Goal: Transaction & Acquisition: Purchase product/service

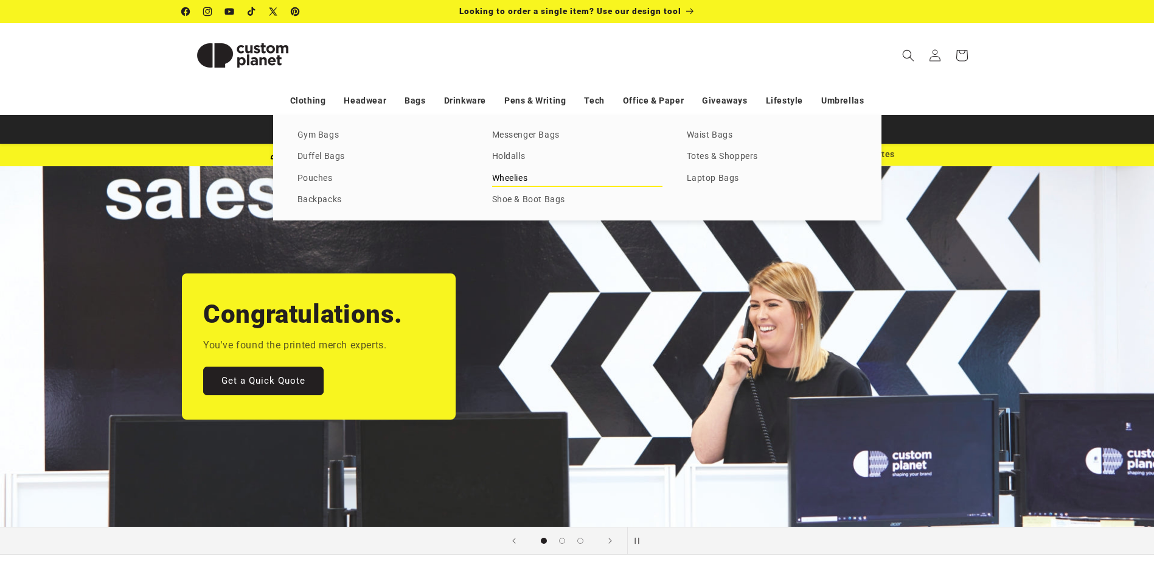
click at [514, 180] on link "Wheelies" at bounding box center [577, 178] width 170 height 16
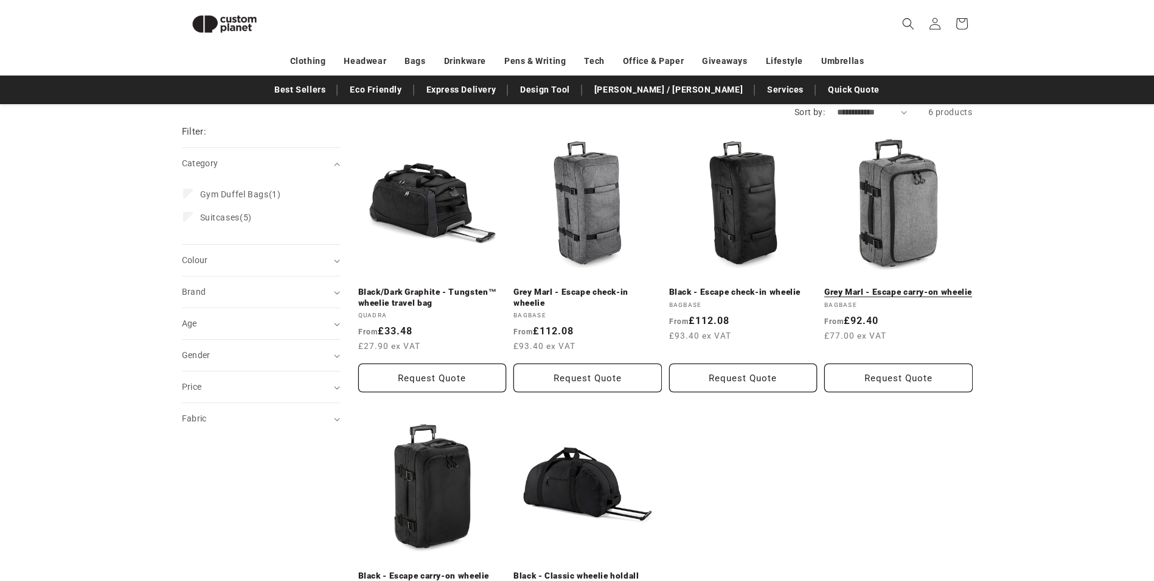
scroll to position [105, 0]
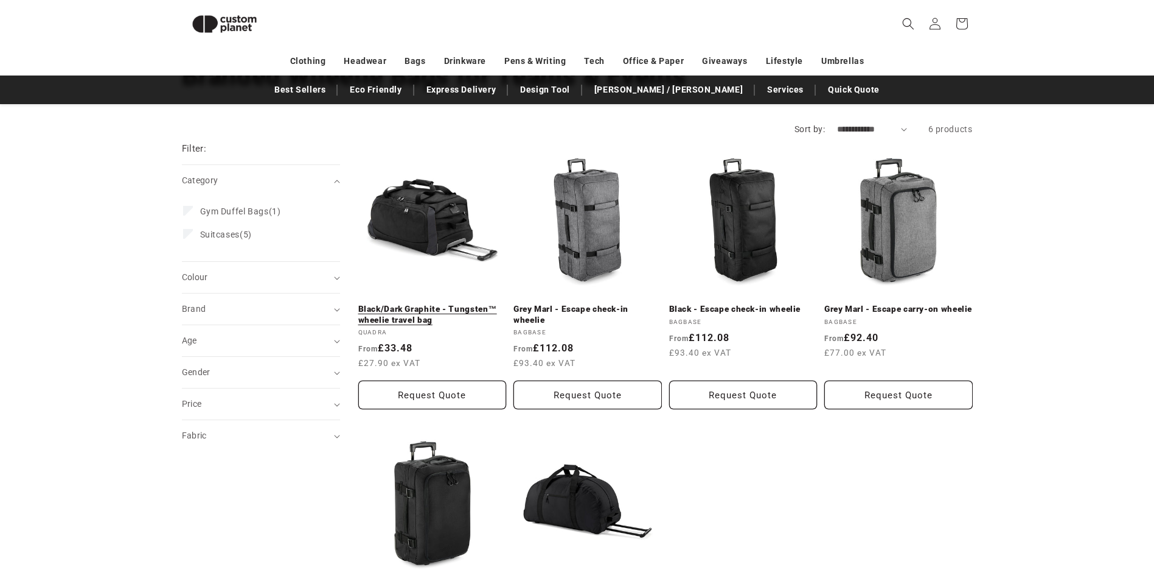
click at [428, 304] on link "Black/Dark Graphite - Tungsten™ wheelie travel bag" at bounding box center [432, 314] width 148 height 21
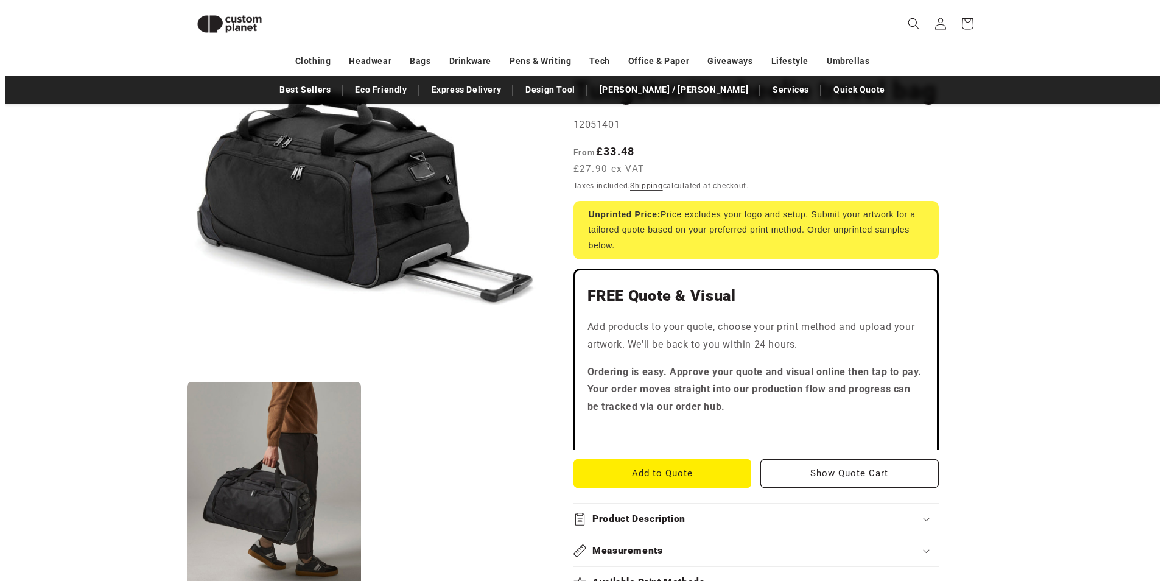
scroll to position [166, 0]
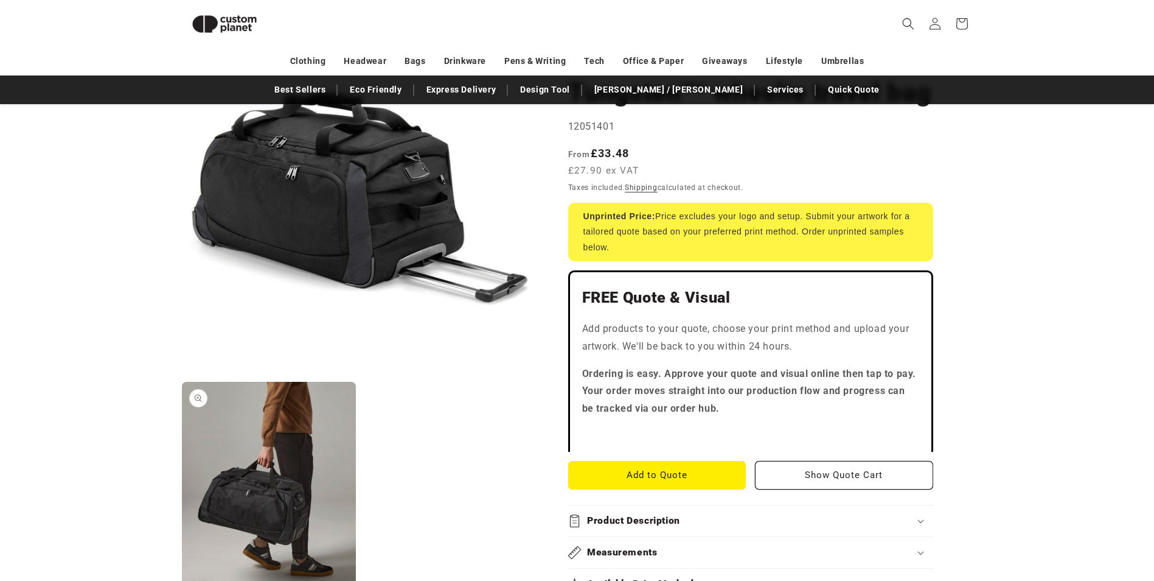
click at [182, 580] on button "Open media 2 in modal" at bounding box center [182, 591] width 0 height 0
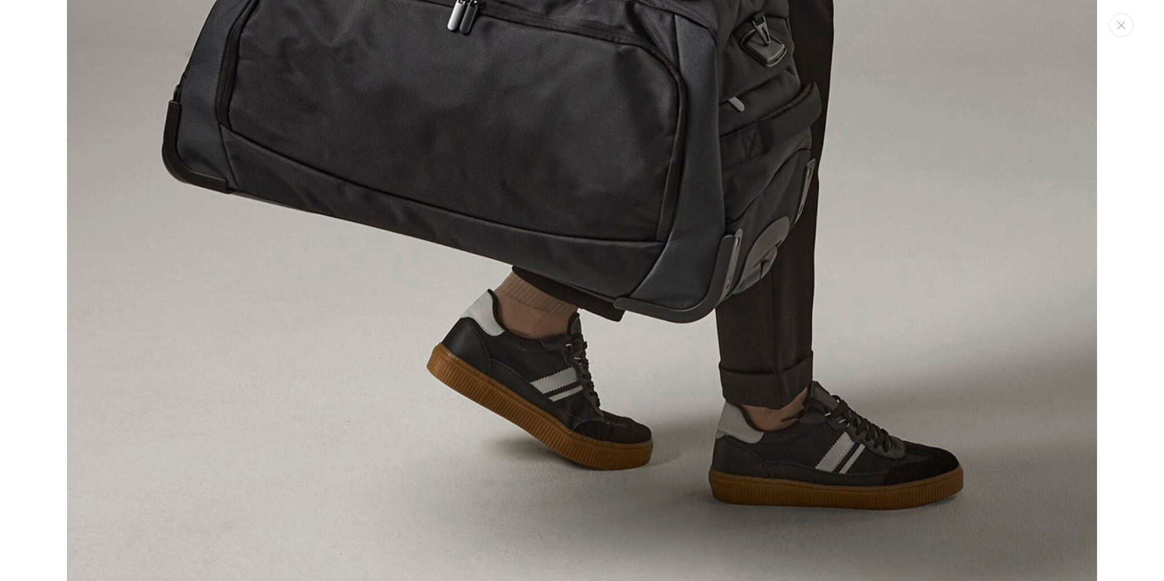
scroll to position [1695, 0]
click at [1117, 29] on icon "Close" at bounding box center [1121, 25] width 9 height 8
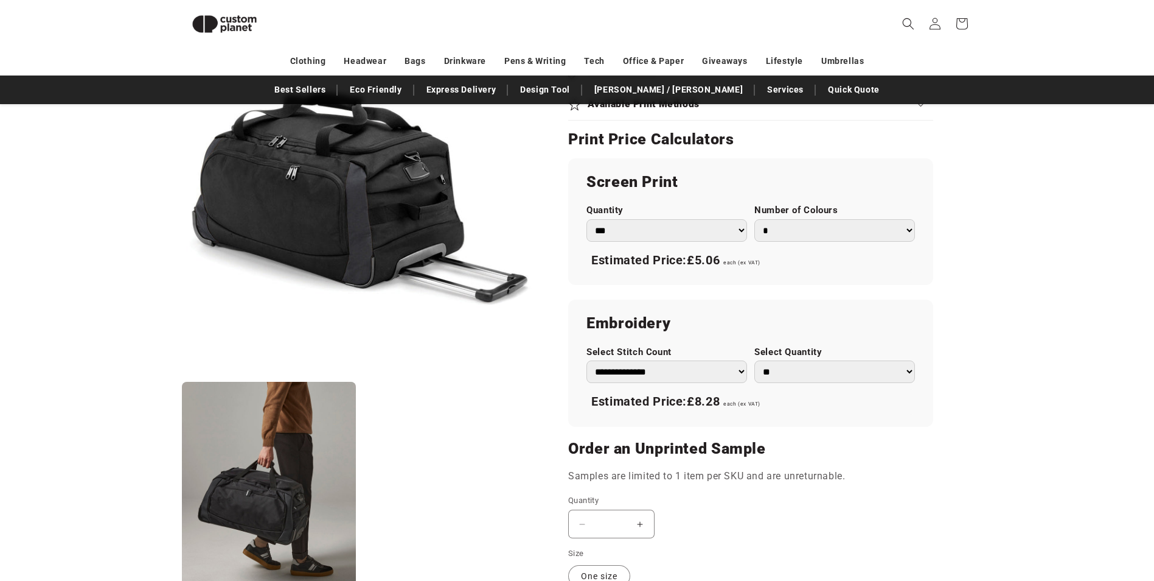
scroll to position [649, 0]
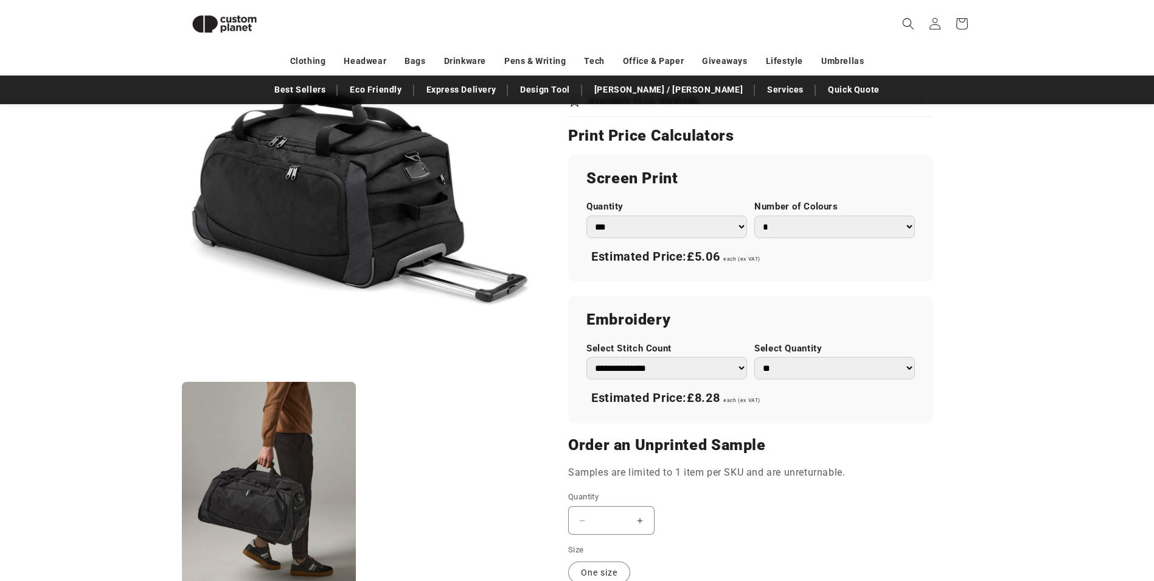
click at [739, 220] on select "*** *** *** **** **** **** ***** *****" at bounding box center [667, 226] width 161 height 23
click at [587, 215] on select "*** *** *** **** **** **** ***** *****" at bounding box center [667, 226] width 161 height 23
click at [793, 225] on select "* * * * * * *" at bounding box center [835, 226] width 161 height 23
click at [982, 196] on div "Skip to product information Open media 1 in modal Open media 2 in modal NaN / o…" at bounding box center [578, 120] width 852 height 1196
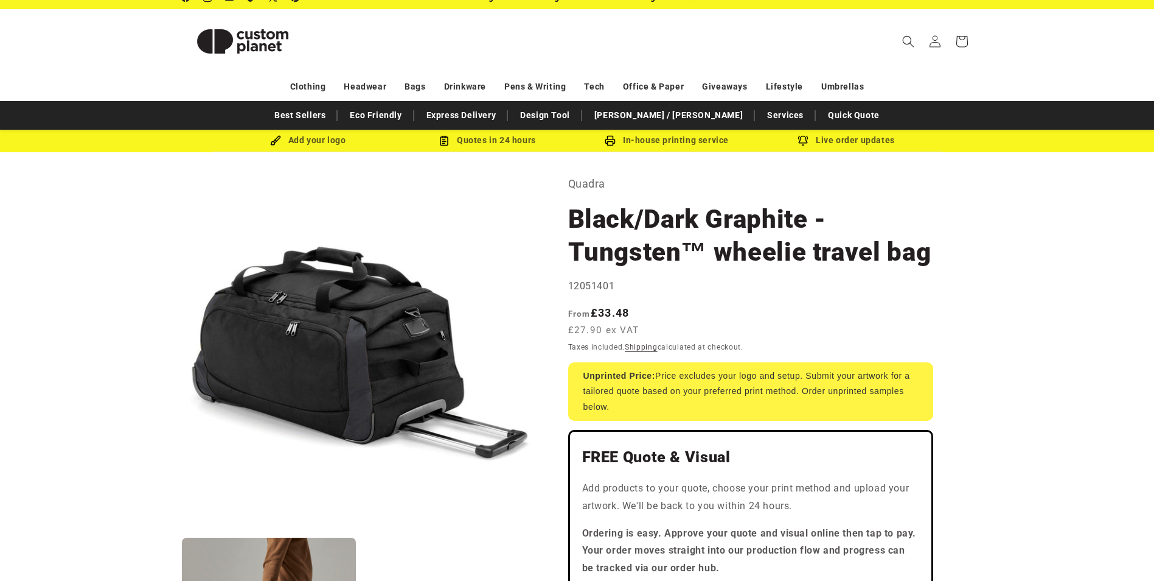
scroll to position [0, 0]
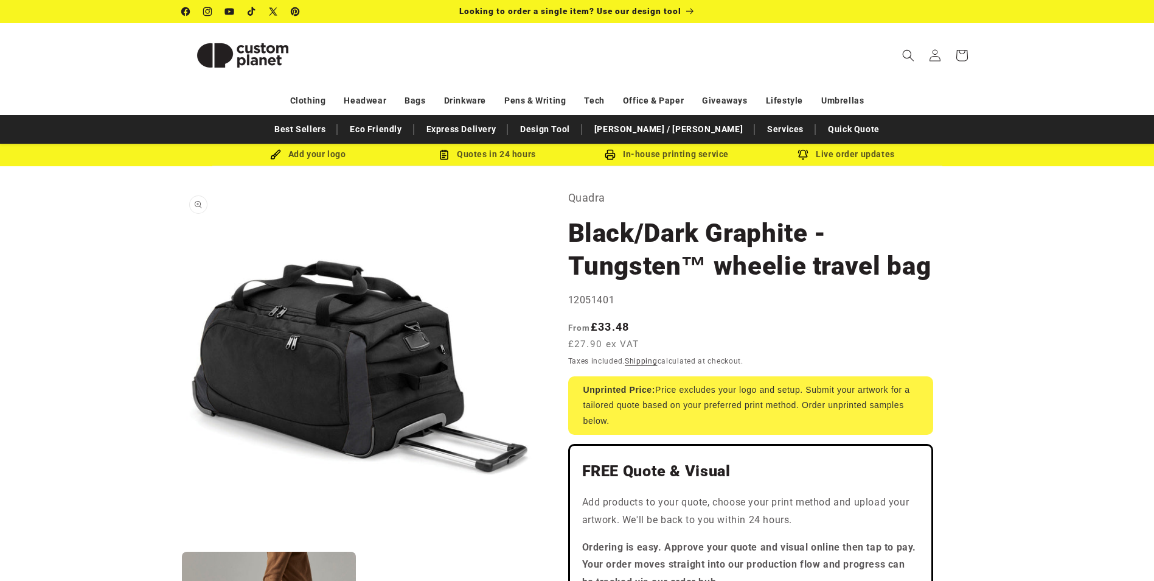
click at [182, 544] on button "Open media 1 in modal" at bounding box center [182, 544] width 0 height 0
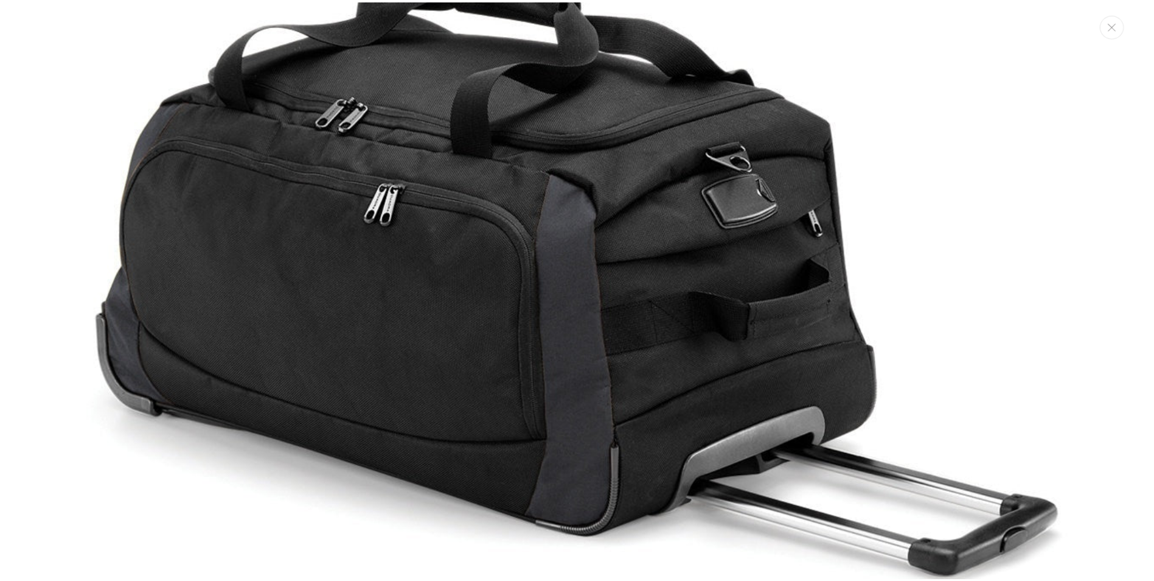
scroll to position [256, 0]
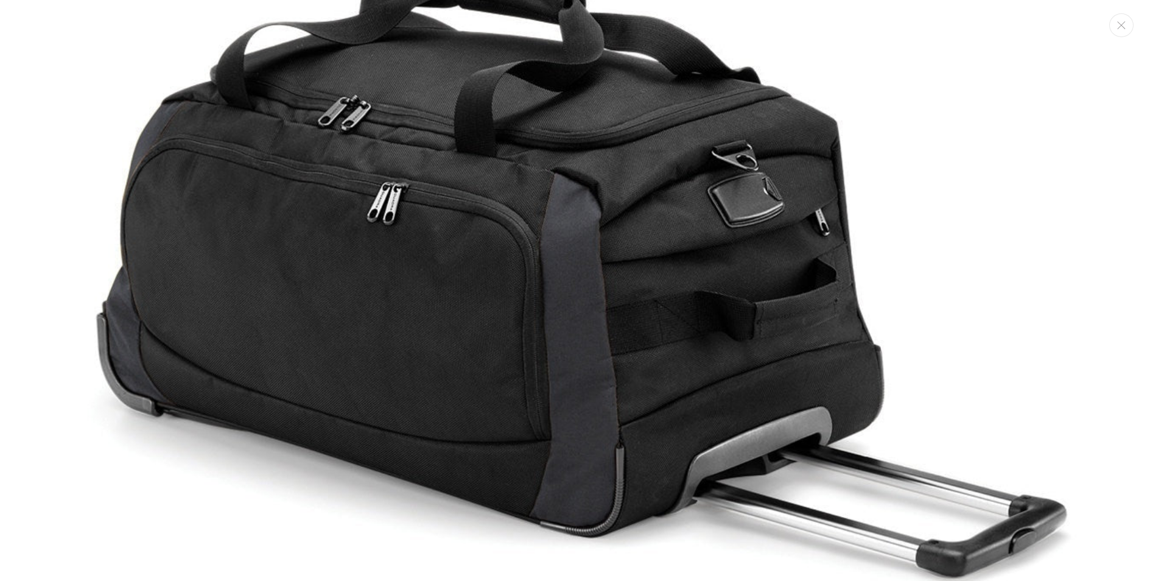
drag, startPoint x: 549, startPoint y: 192, endPoint x: 617, endPoint y: 180, distance: 69.2
click at [550, 191] on img "Media gallery" at bounding box center [582, 272] width 1030 height 1030
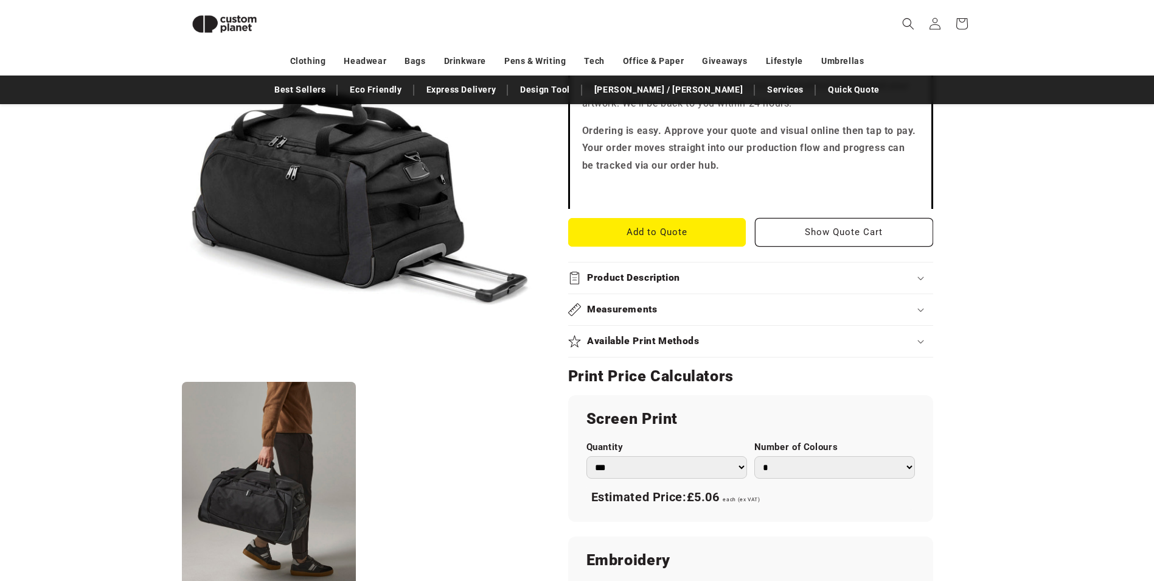
scroll to position [410, 0]
click at [682, 288] on summary "Product Description" at bounding box center [750, 276] width 365 height 31
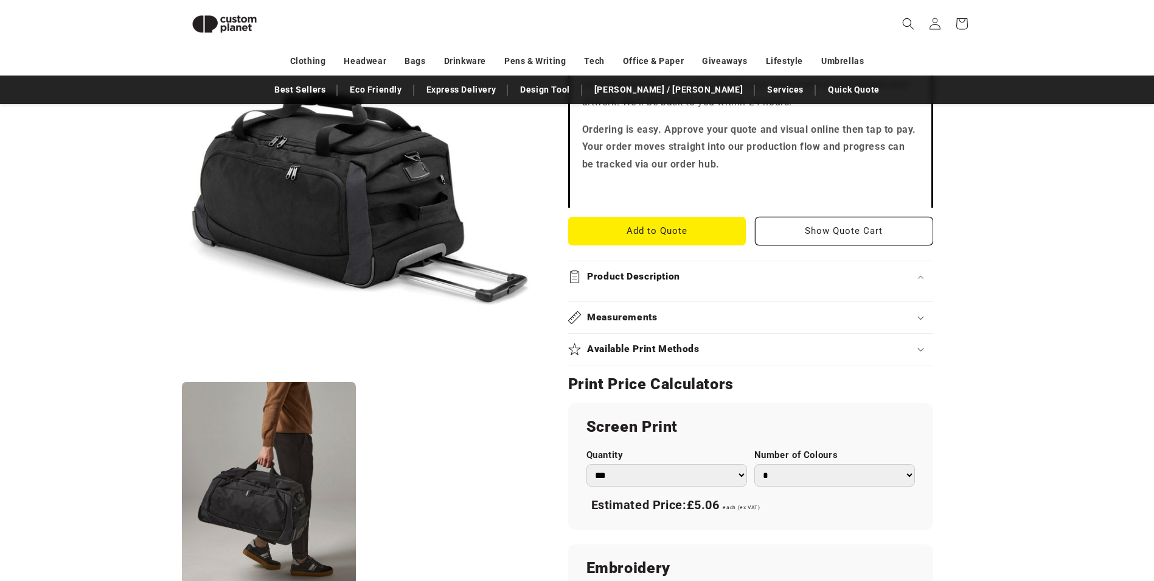
click at [685, 311] on div "Measurements" at bounding box center [750, 317] width 365 height 13
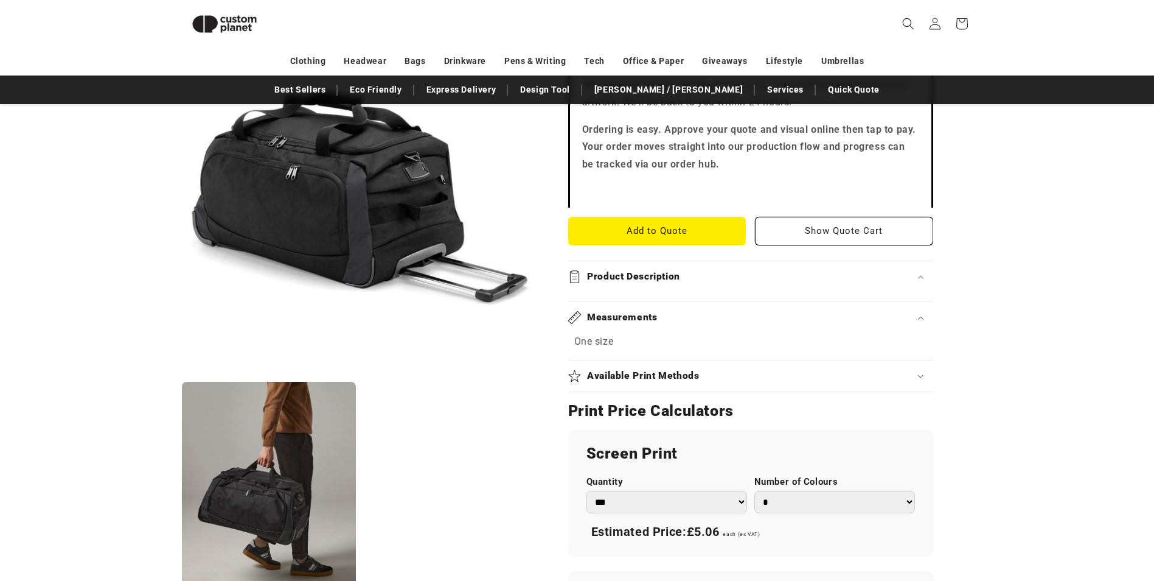
click at [702, 384] on summary "Available Print Methods" at bounding box center [750, 375] width 365 height 31
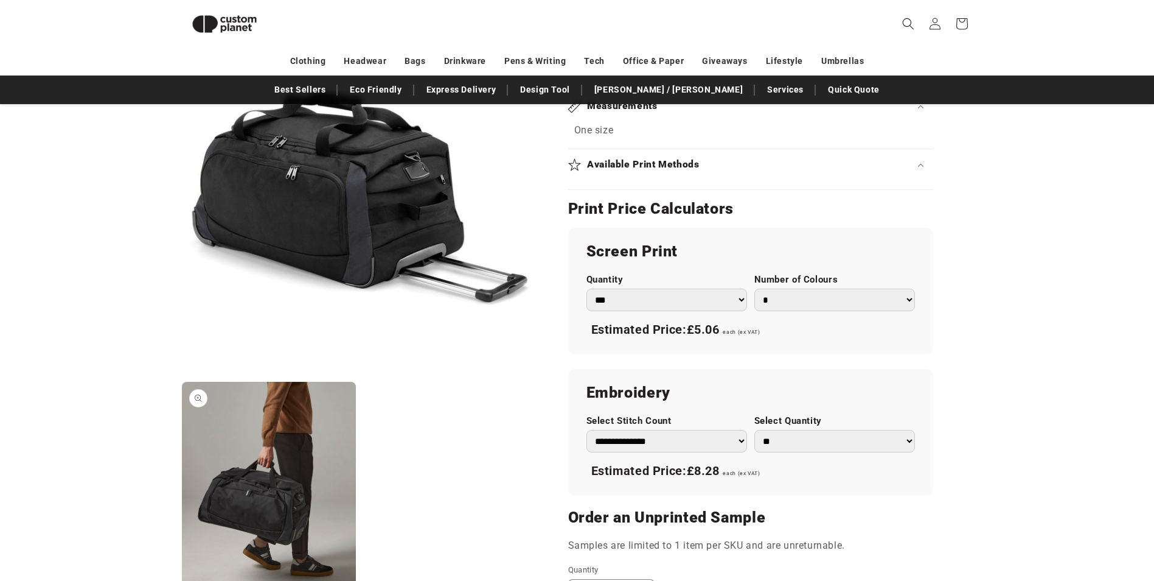
scroll to position [775, 0]
